Goal: Task Accomplishment & Management: Manage account settings

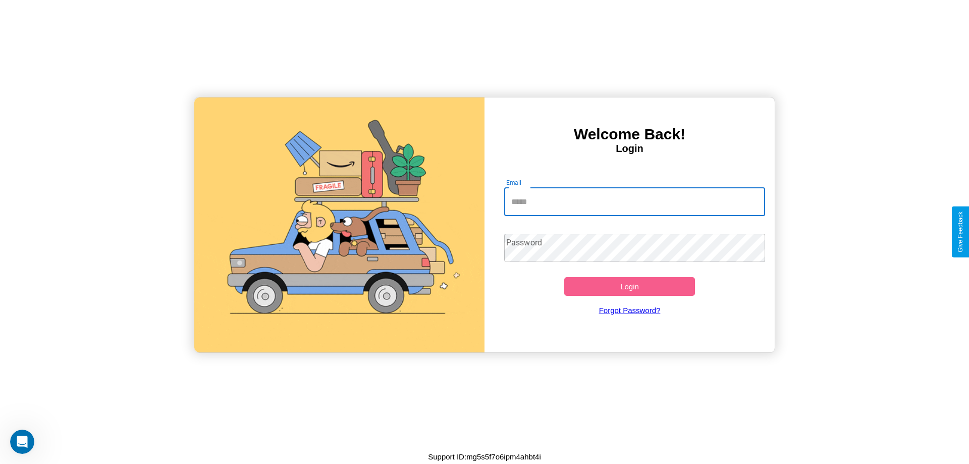
click at [634, 201] on input "Email" at bounding box center [634, 202] width 261 height 28
type input "**********"
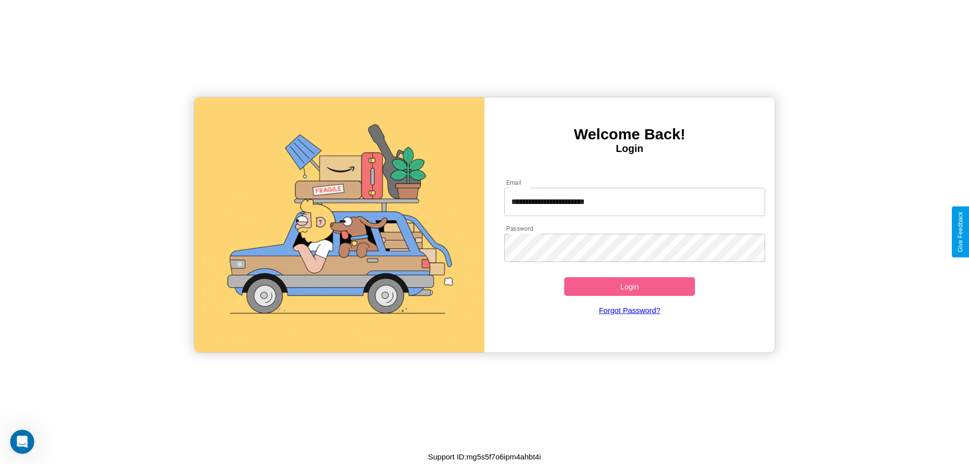
click at [629, 286] on button "Login" at bounding box center [629, 286] width 131 height 19
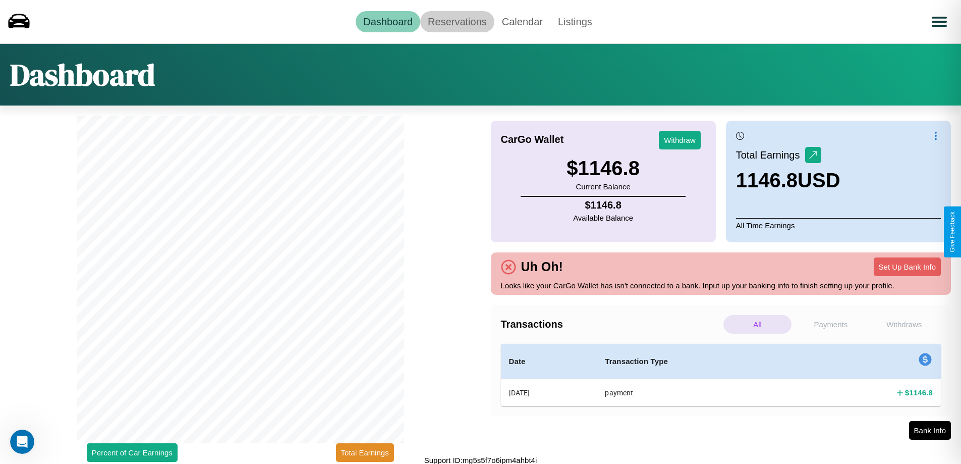
click at [457, 21] on link "Reservations" at bounding box center [457, 21] width 74 height 21
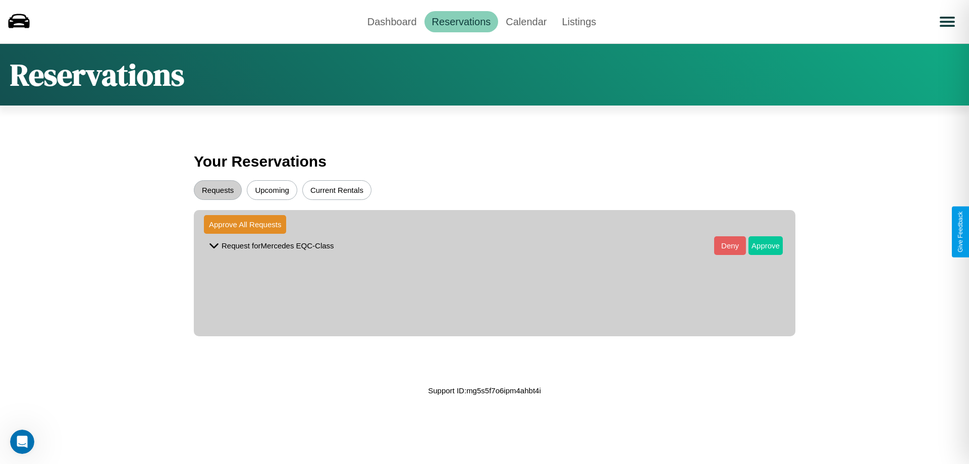
click at [758, 245] on button "Approve" at bounding box center [765, 245] width 34 height 19
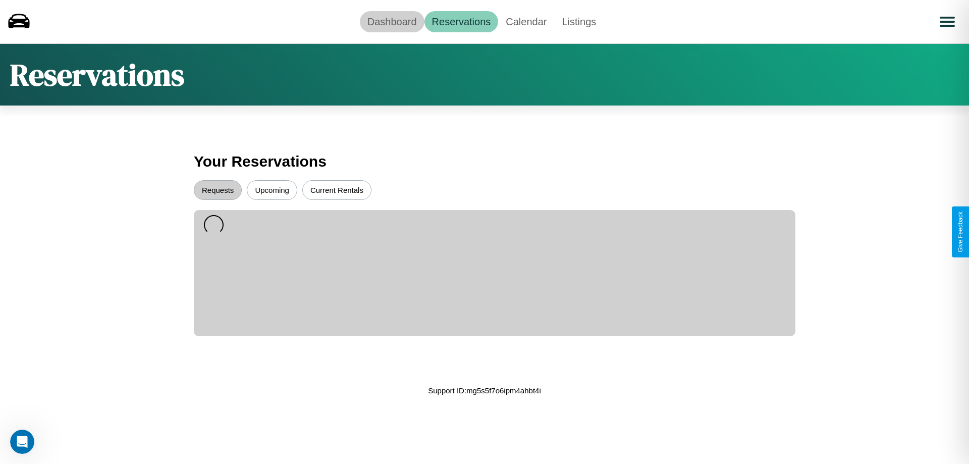
click at [392, 21] on link "Dashboard" at bounding box center [392, 21] width 65 height 21
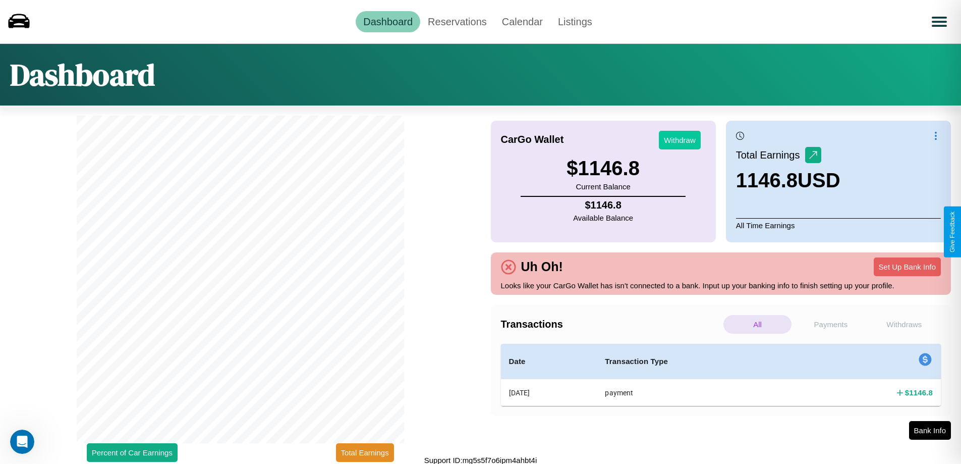
click at [680, 140] on button "Withdraw" at bounding box center [680, 140] width 42 height 19
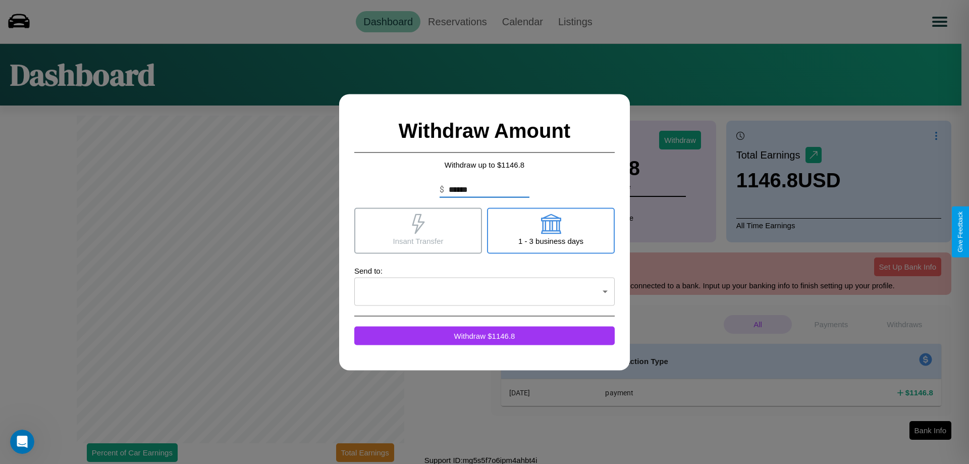
click at [418, 230] on icon at bounding box center [418, 223] width 13 height 20
